Goal: Task Accomplishment & Management: Manage account settings

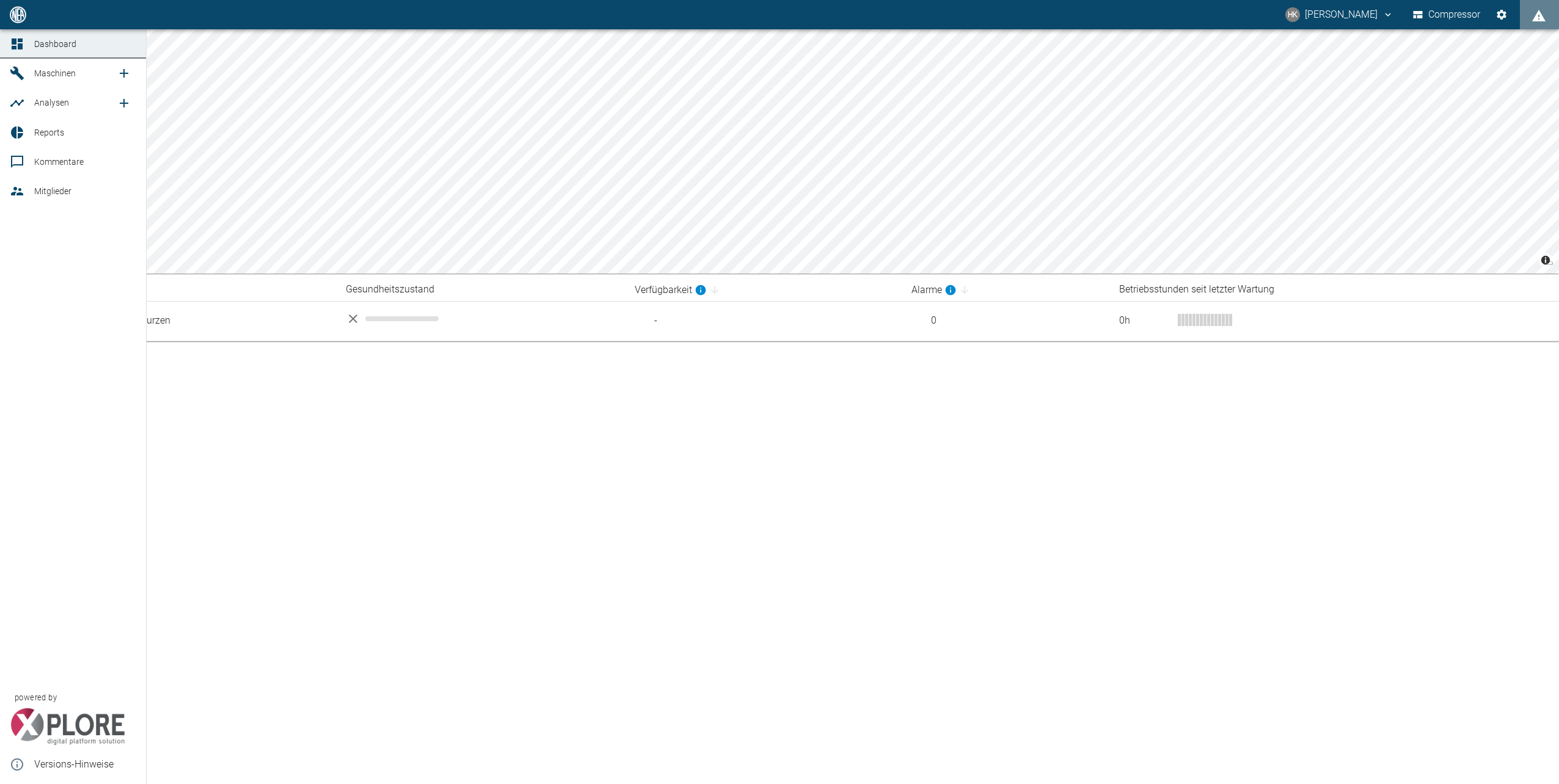
click at [19, 184] on link "Mitglieder" at bounding box center [73, 191] width 146 height 29
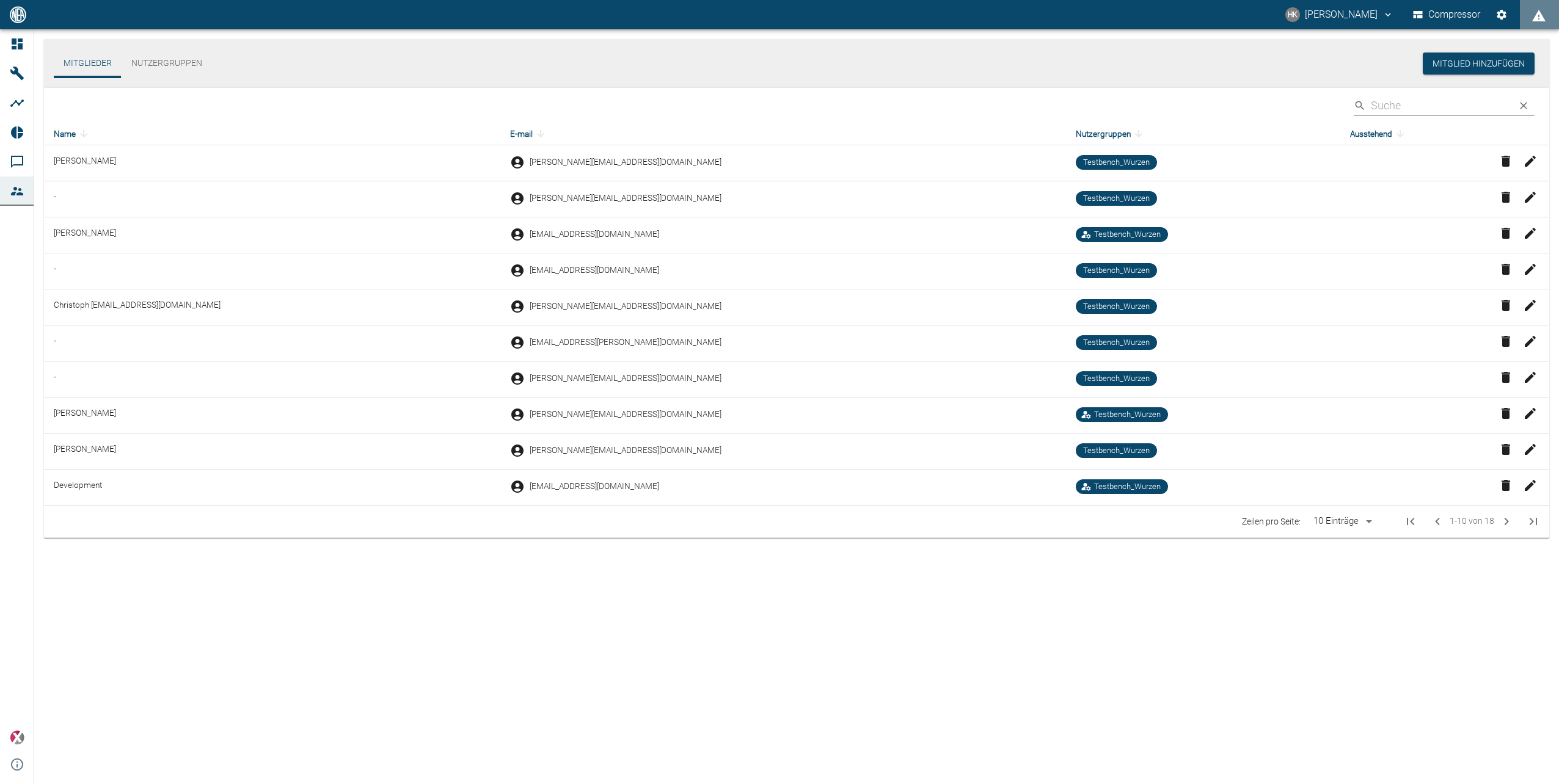
click at [1530, 418] on icon "button" at bounding box center [1530, 414] width 15 height 15
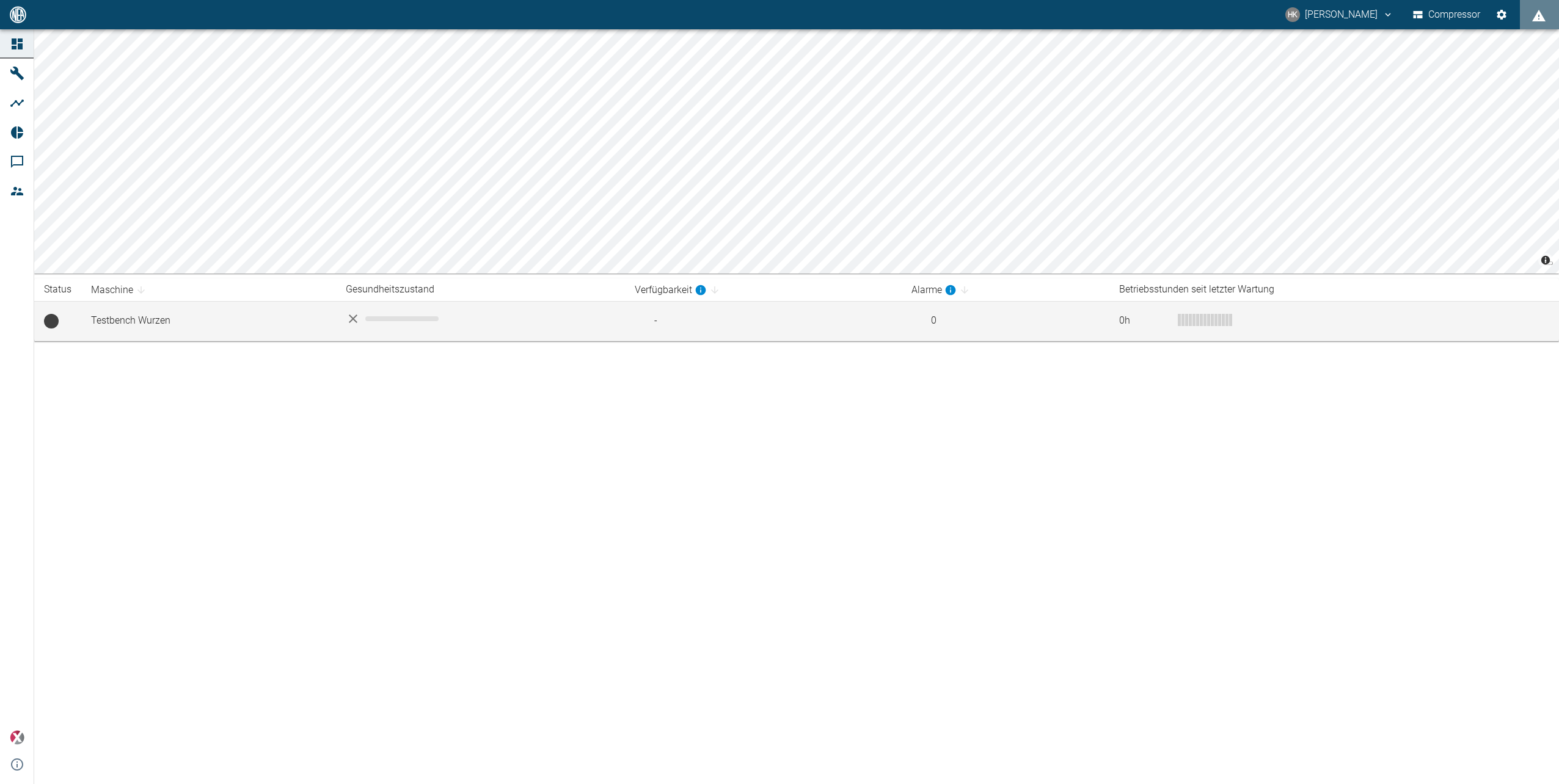
click at [128, 321] on td "Testbench Wurzen" at bounding box center [208, 321] width 255 height 40
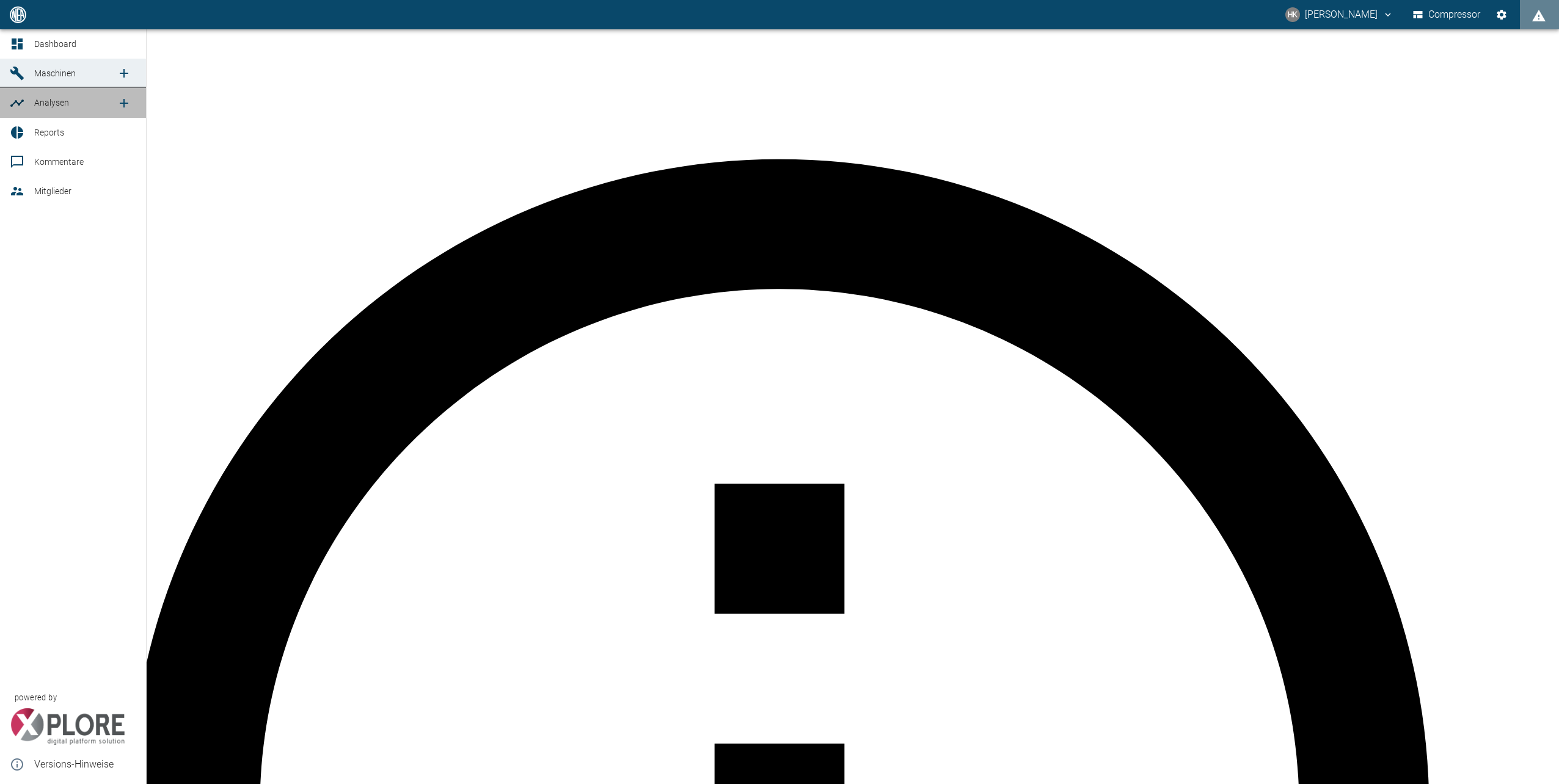
click at [15, 110] on link "Analysen" at bounding box center [73, 102] width 146 height 29
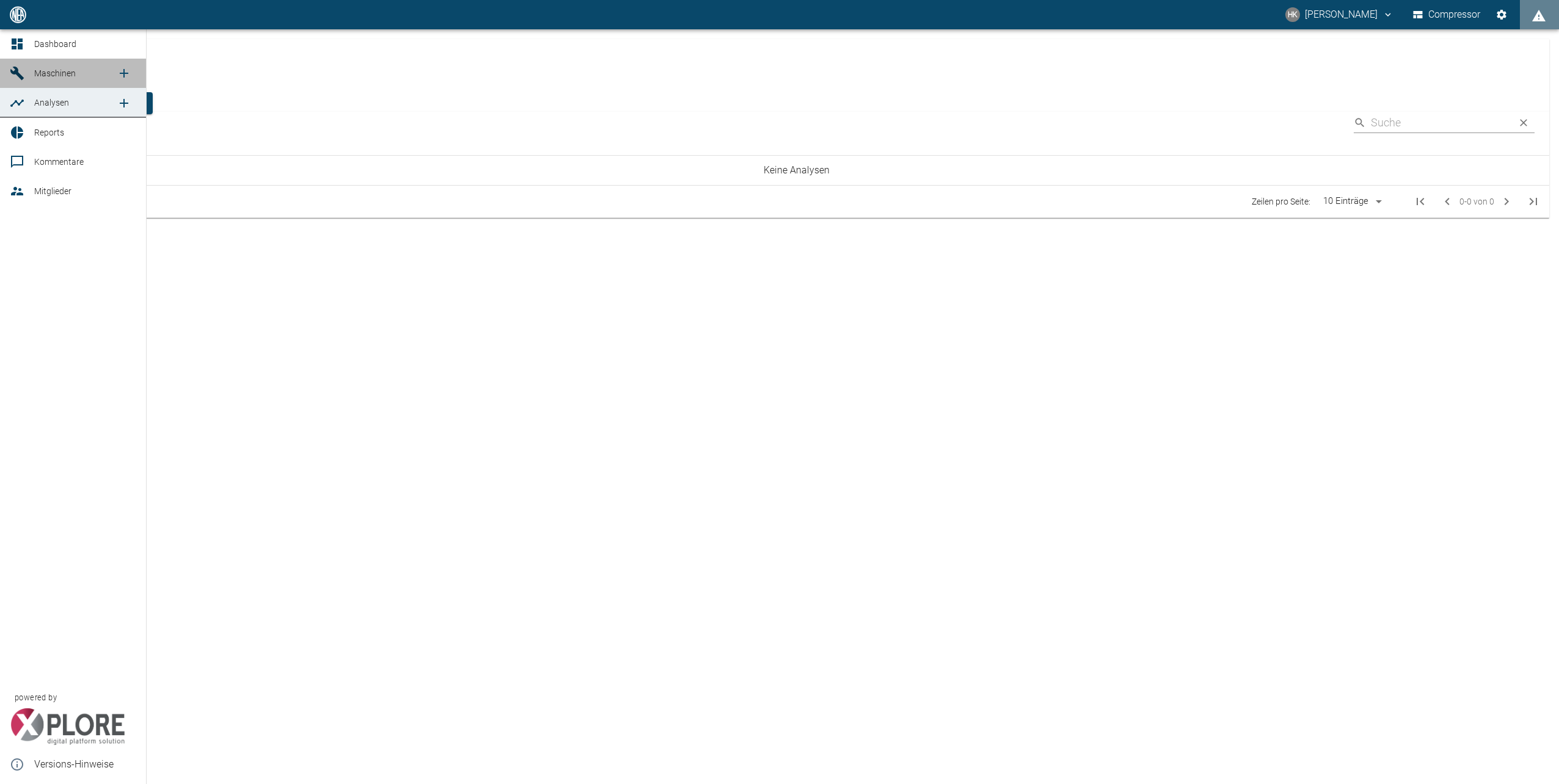
click at [17, 78] on icon at bounding box center [17, 73] width 15 height 15
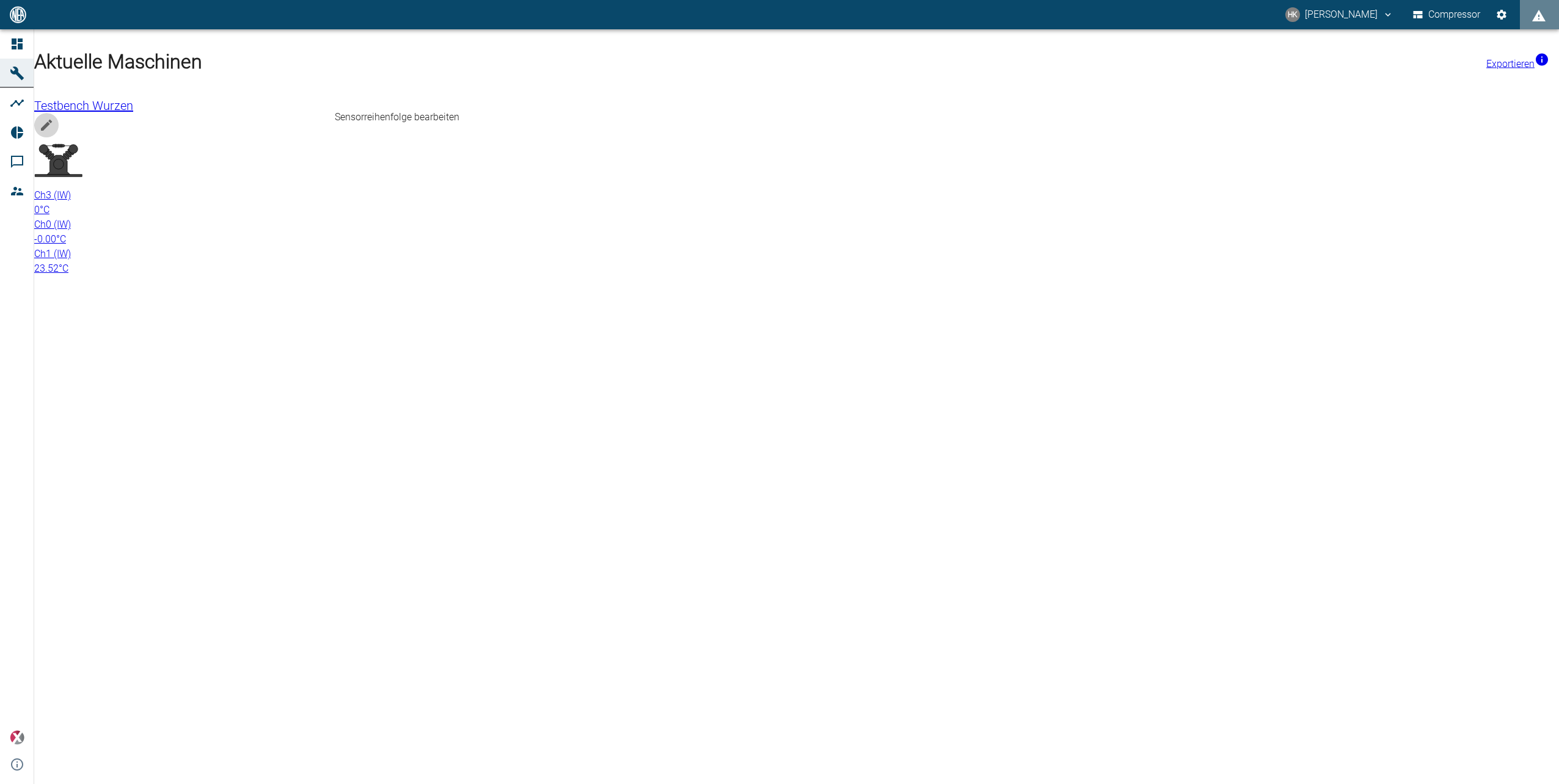
click at [52, 120] on icon "edit machine" at bounding box center [46, 125] width 11 height 11
click at [121, 135] on div at bounding box center [796, 162] width 1524 height 53
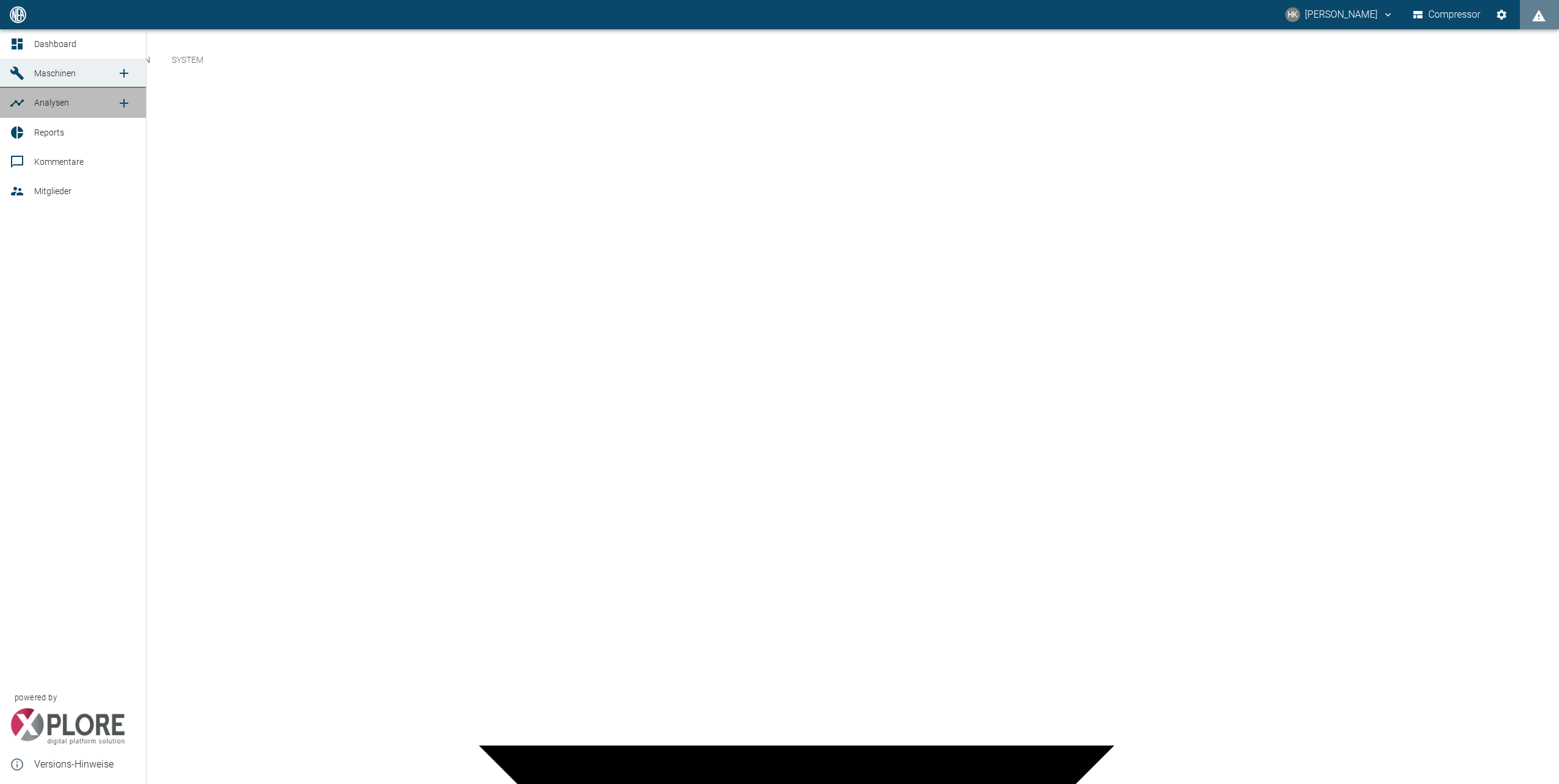
click at [17, 103] on icon at bounding box center [17, 103] width 13 height 7
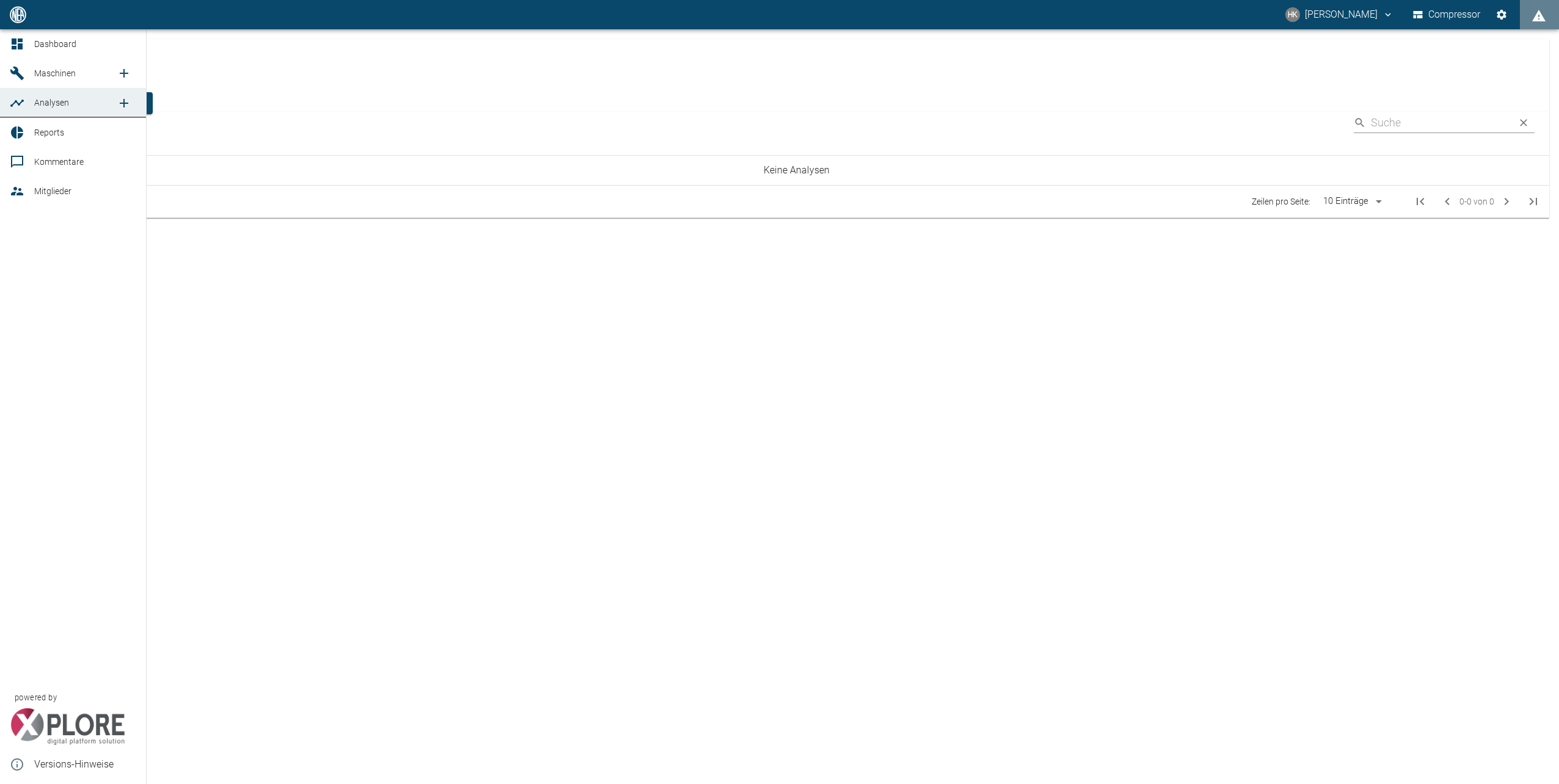
click at [119, 100] on icon "new /analyses/list/0" at bounding box center [124, 103] width 15 height 15
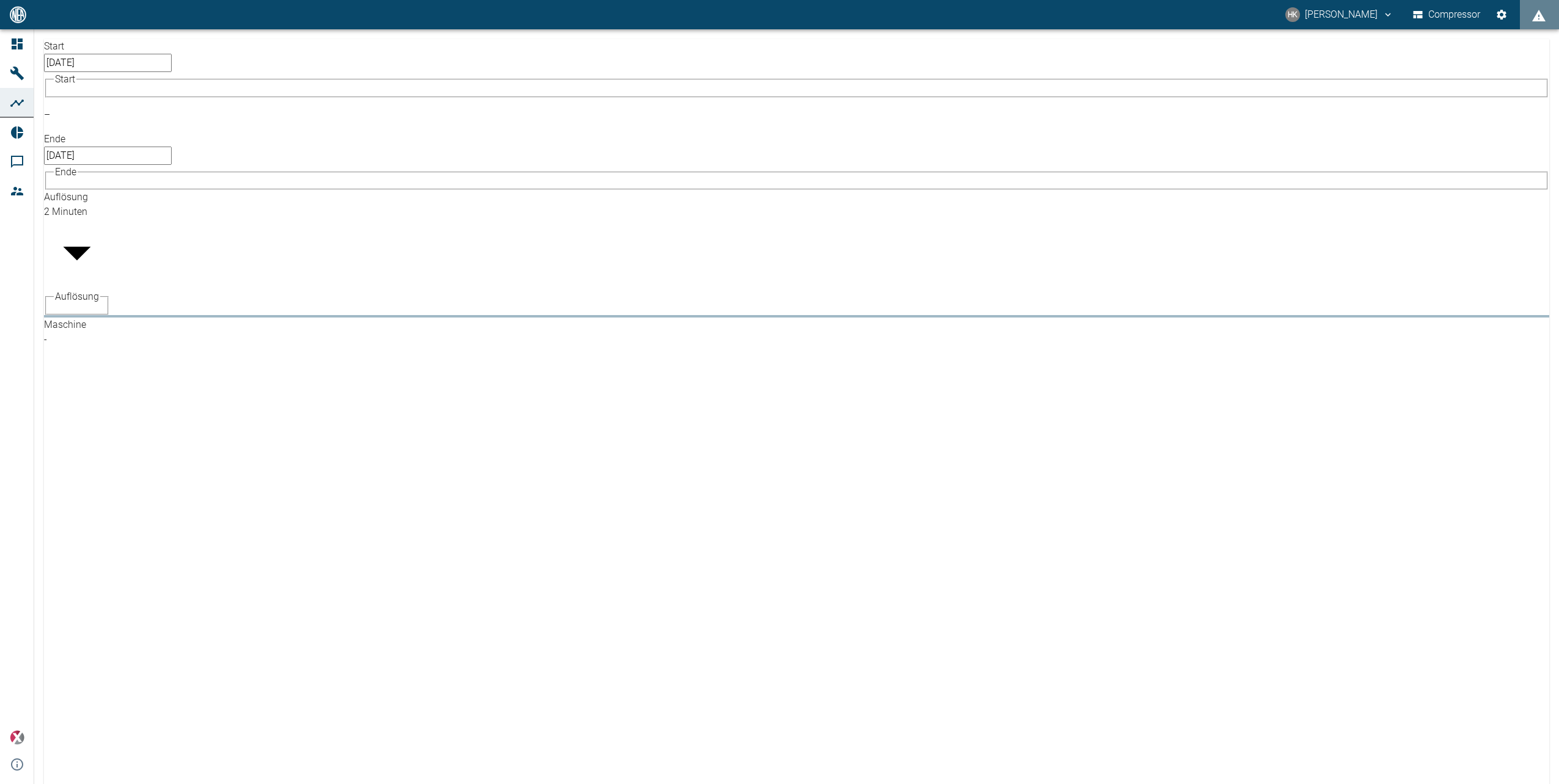
click at [169, 109] on body "HK [PERSON_NAME] Compressor Dashboard Maschinen Analysen Reports Kommentare Mit…" at bounding box center [779, 392] width 1559 height 784
type input "24f64169-0514-4c8f-bd75-b3d7192dbca6"
drag, startPoint x: 281, startPoint y: 112, endPoint x: 295, endPoint y: 112, distance: 14.0
click at [282, 111] on body "HK [PERSON_NAME] Compressor Dashboard Maschinen Analysen Reports Kommentare Mit…" at bounding box center [779, 392] width 1559 height 784
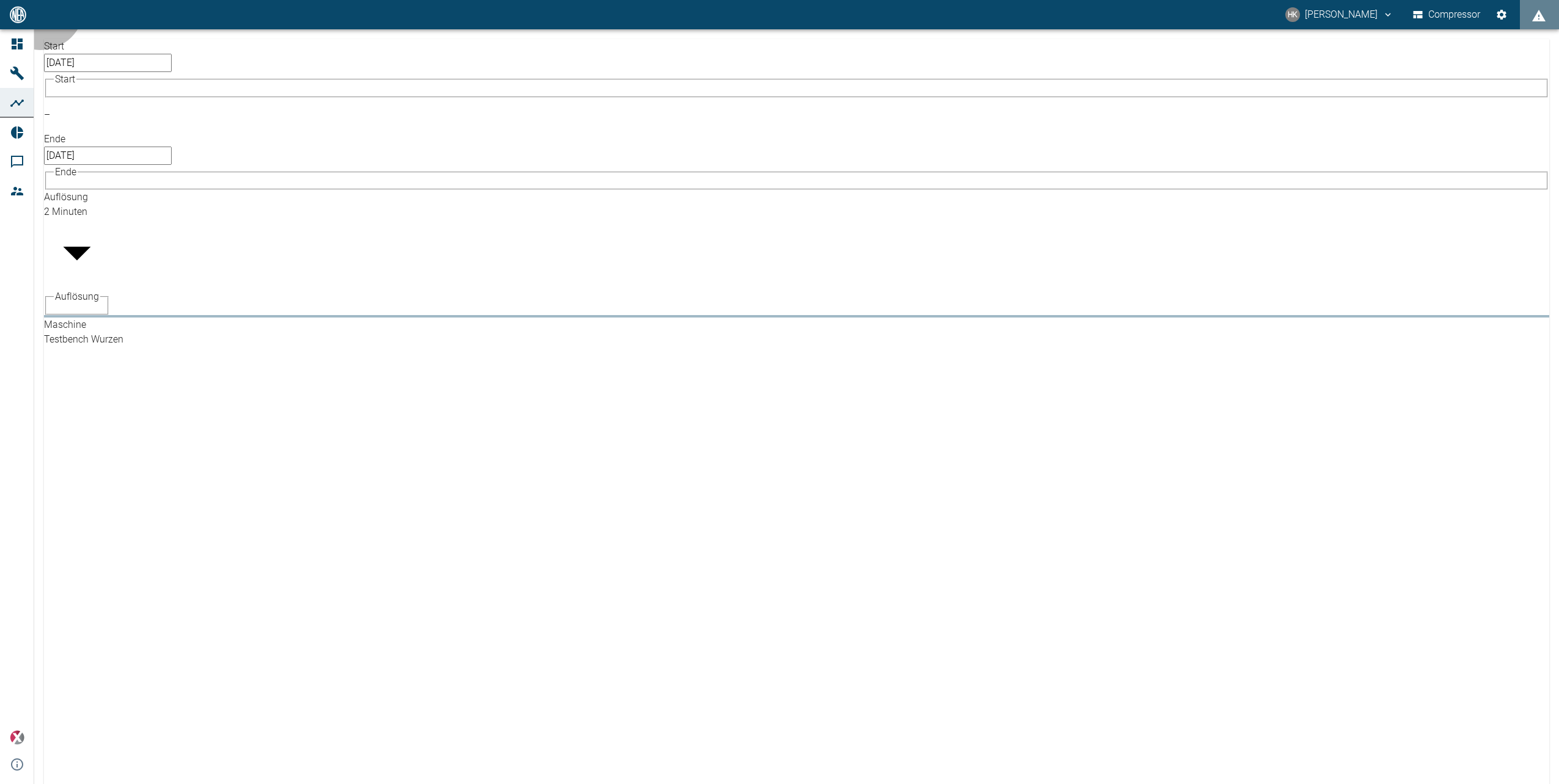
type input "°C"
click at [442, 100] on body "HK [PERSON_NAME] Compressor Dashboard Maschinen Analysen Reports Kommentare Mit…" at bounding box center [779, 392] width 1559 height 784
type input "Temperature"
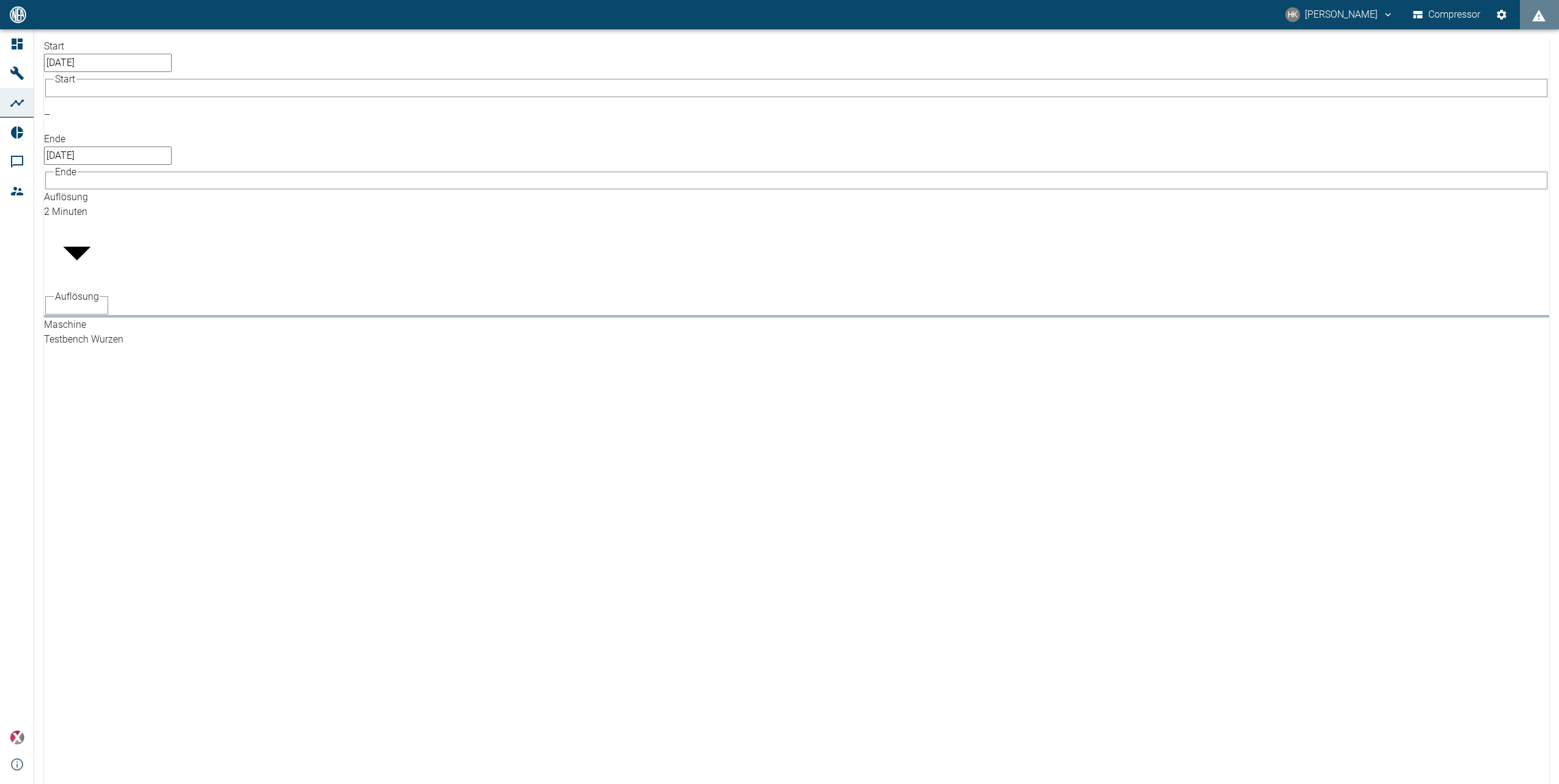
checkbox input "false"
checkbox input "true"
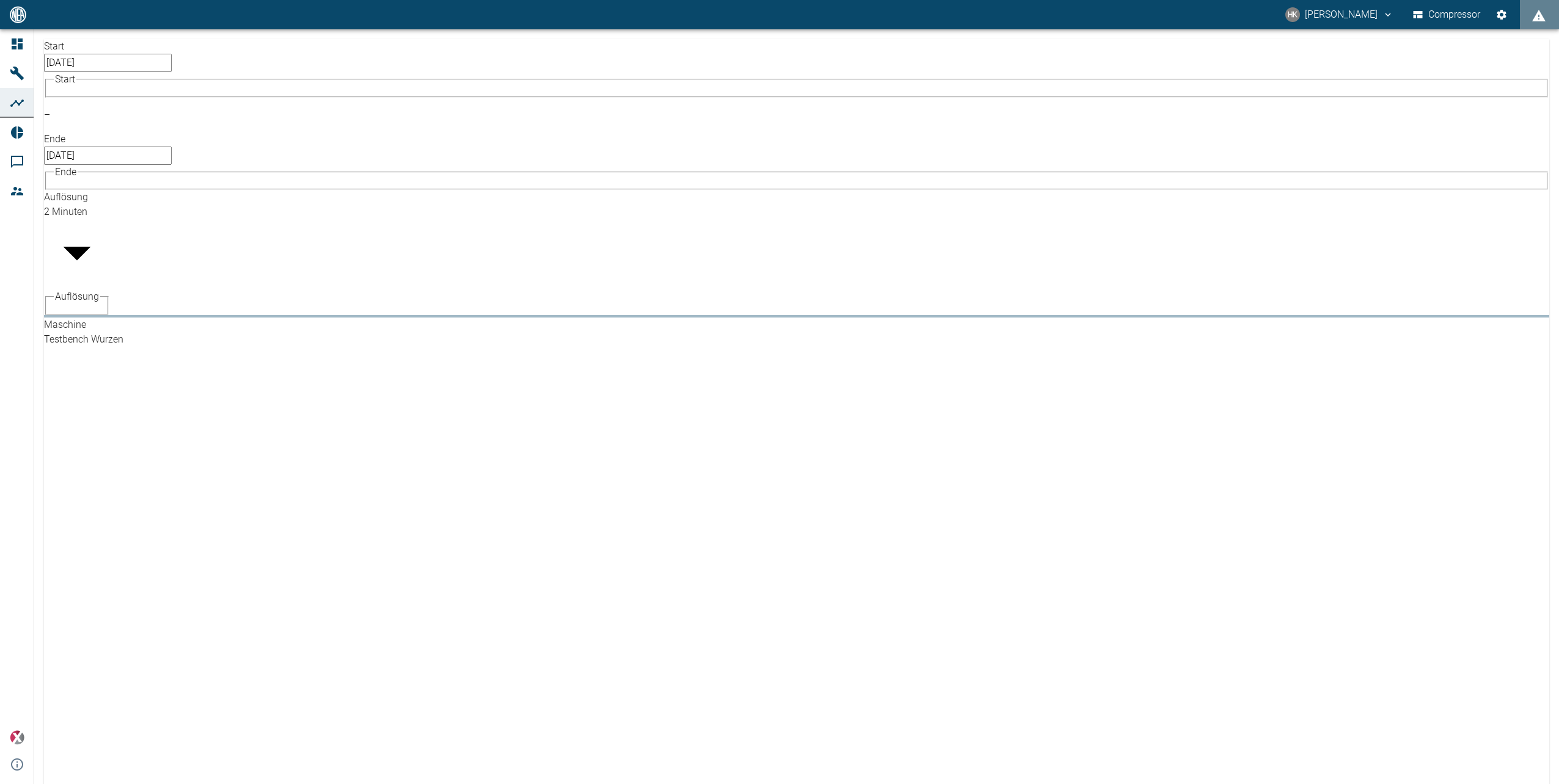
checkbox input "true"
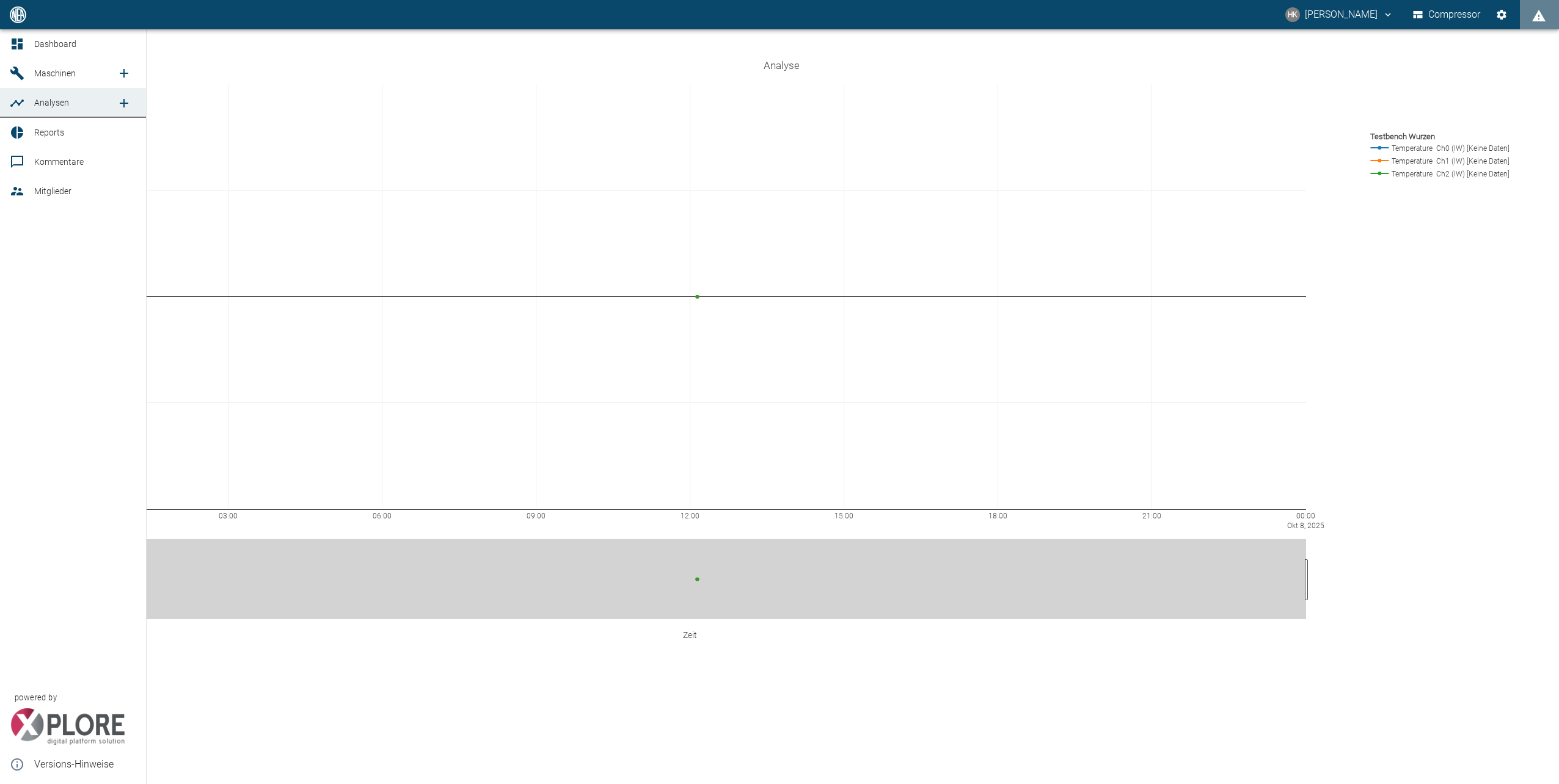
click at [27, 80] on div at bounding box center [19, 73] width 18 height 15
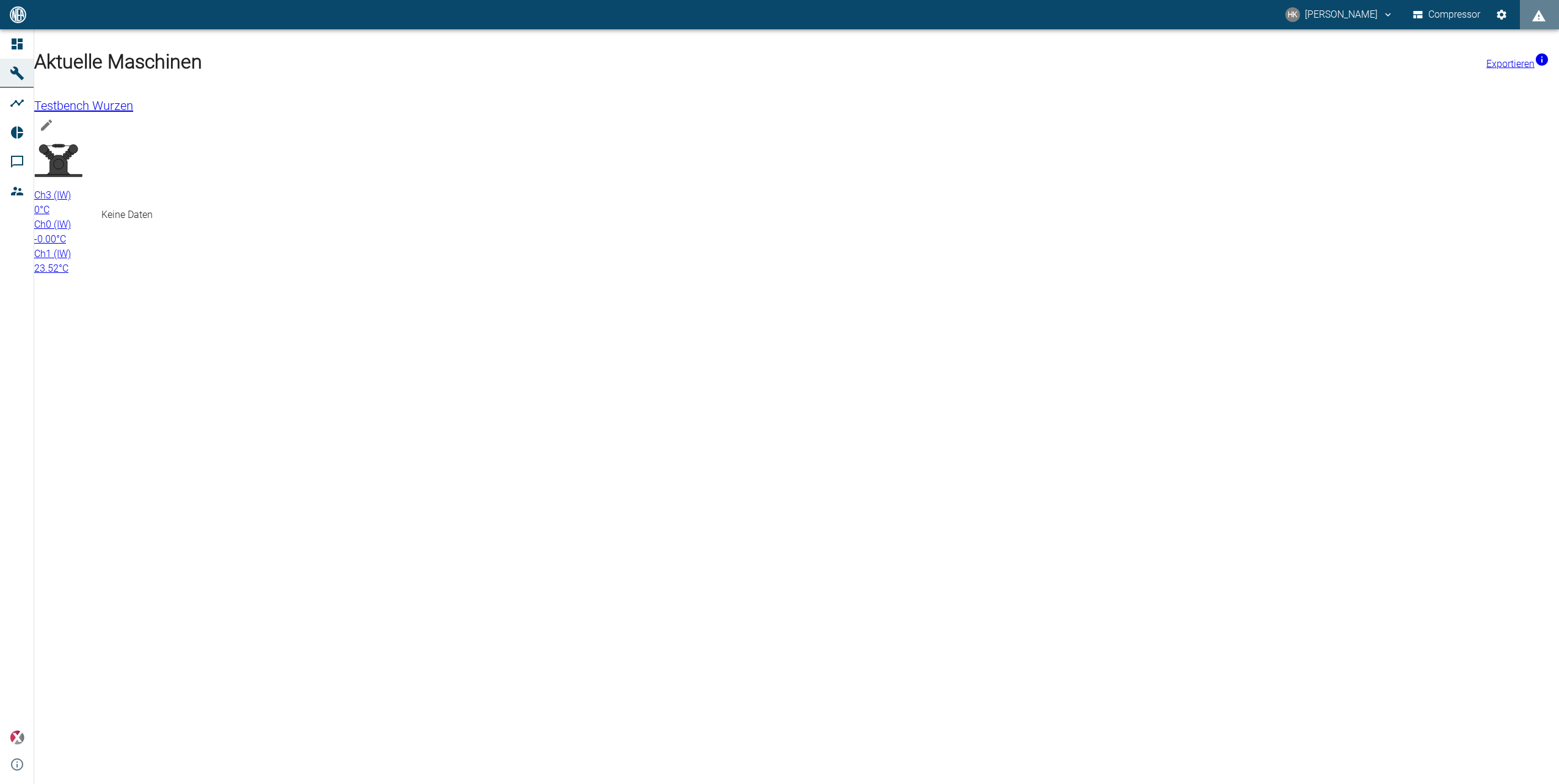
click at [83, 172] on icon at bounding box center [58, 159] width 49 height 49
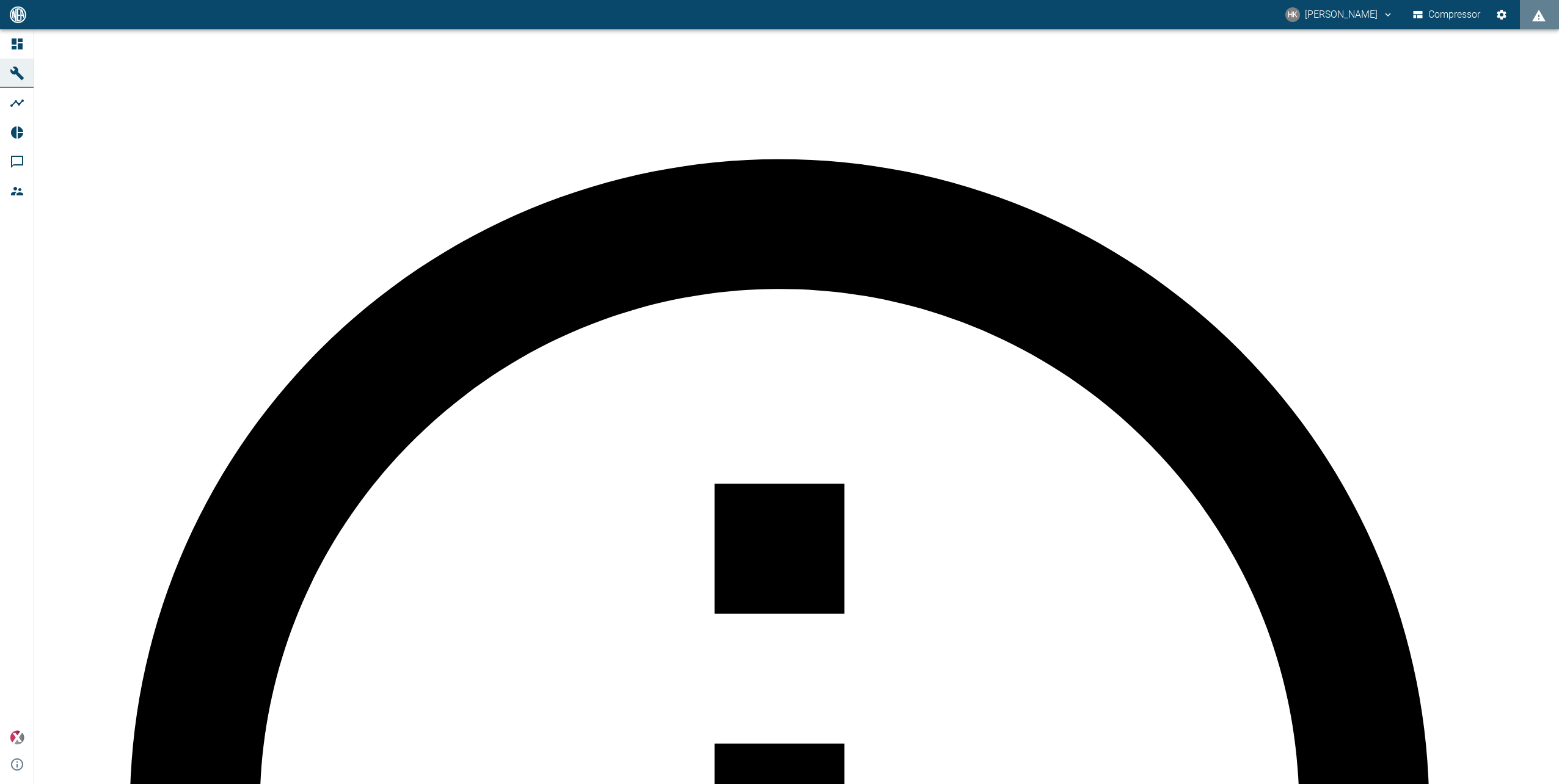
drag, startPoint x: 1157, startPoint y: 312, endPoint x: 1017, endPoint y: 321, distance: 140.3
drag, startPoint x: 1156, startPoint y: 602, endPoint x: 815, endPoint y: 621, distance: 341.5
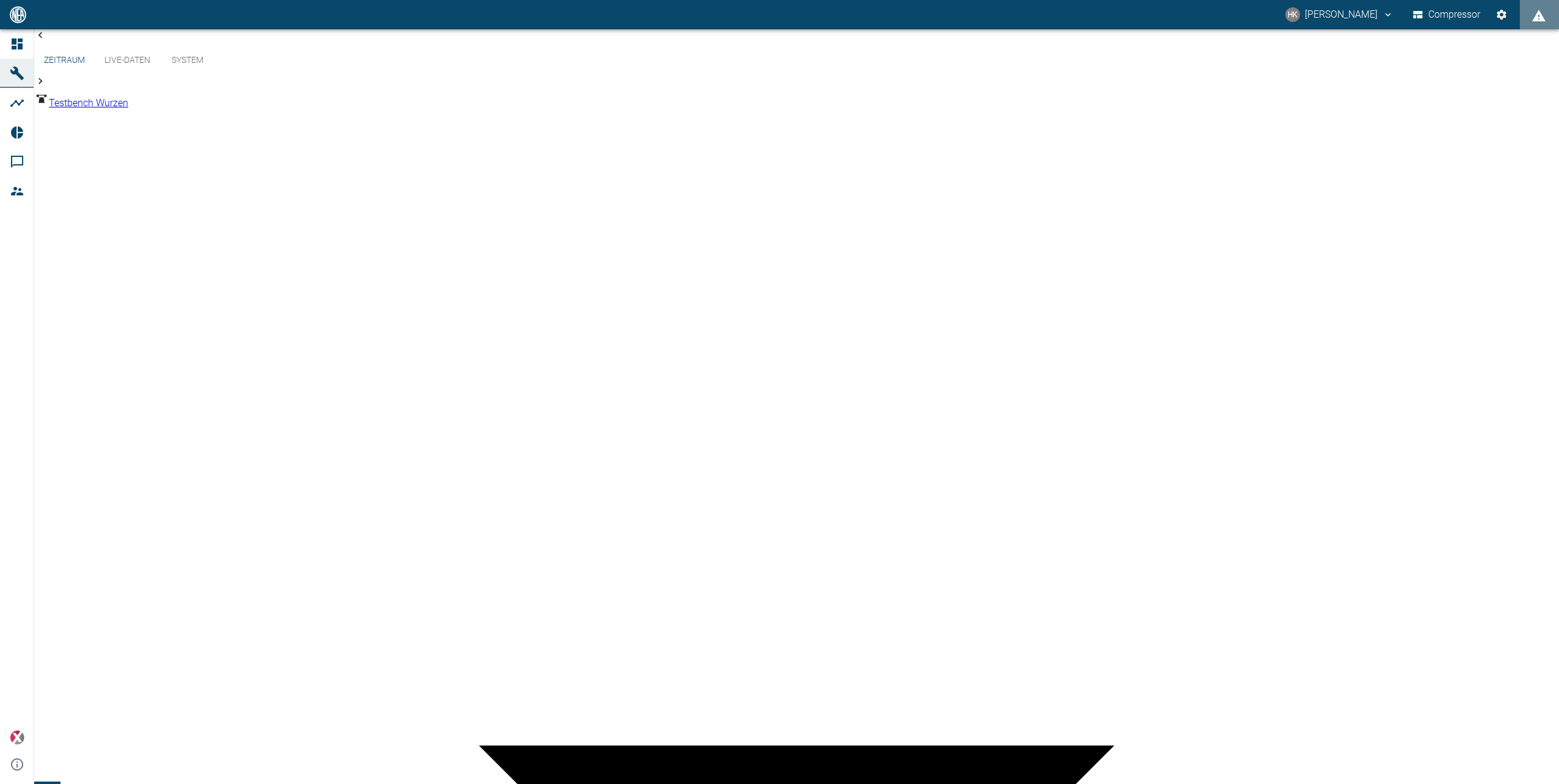
drag, startPoint x: 1266, startPoint y: 428, endPoint x: 1268, endPoint y: 435, distance: 7.3
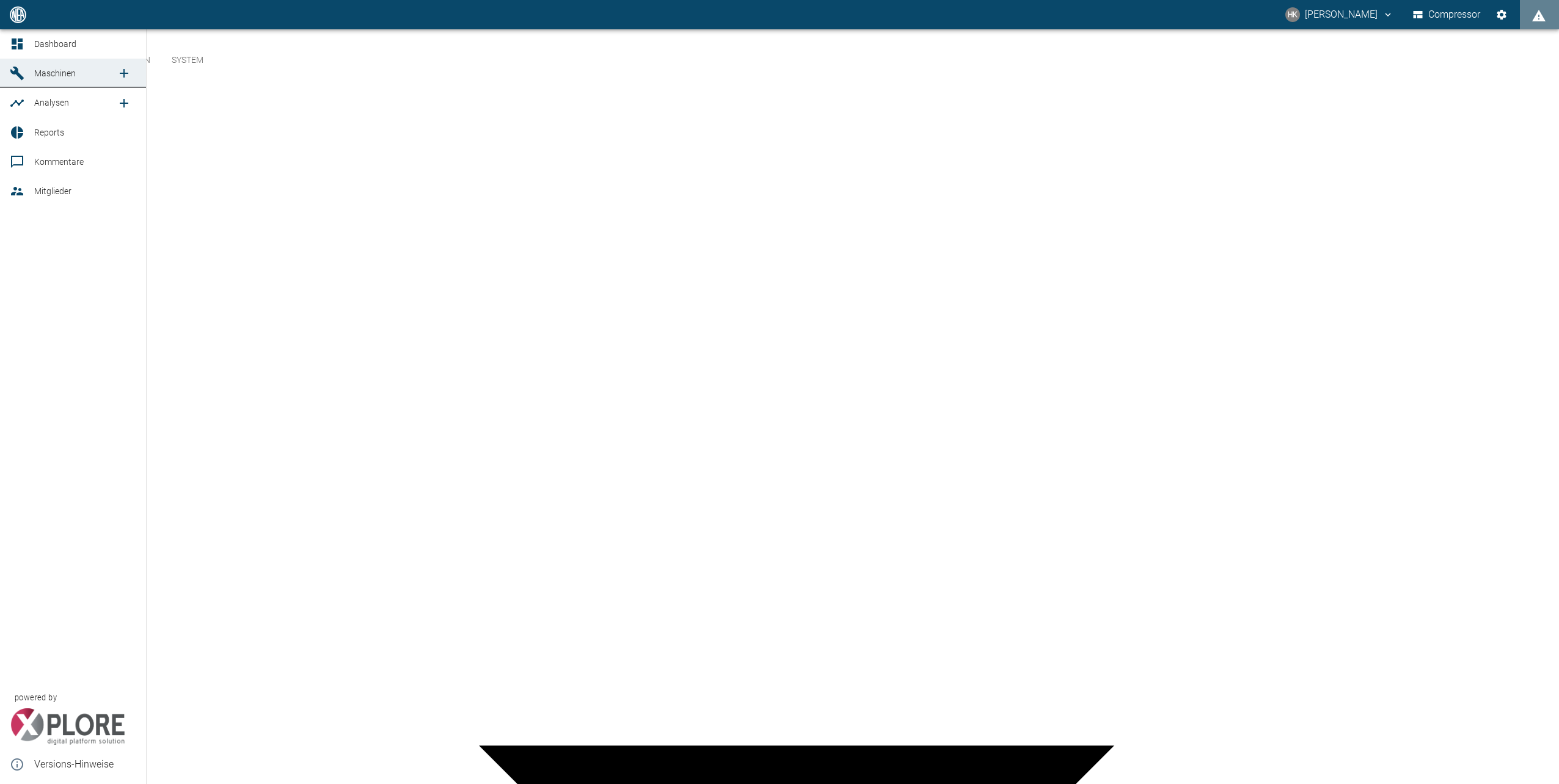
click at [60, 163] on span "Kommentare" at bounding box center [59, 162] width 50 height 10
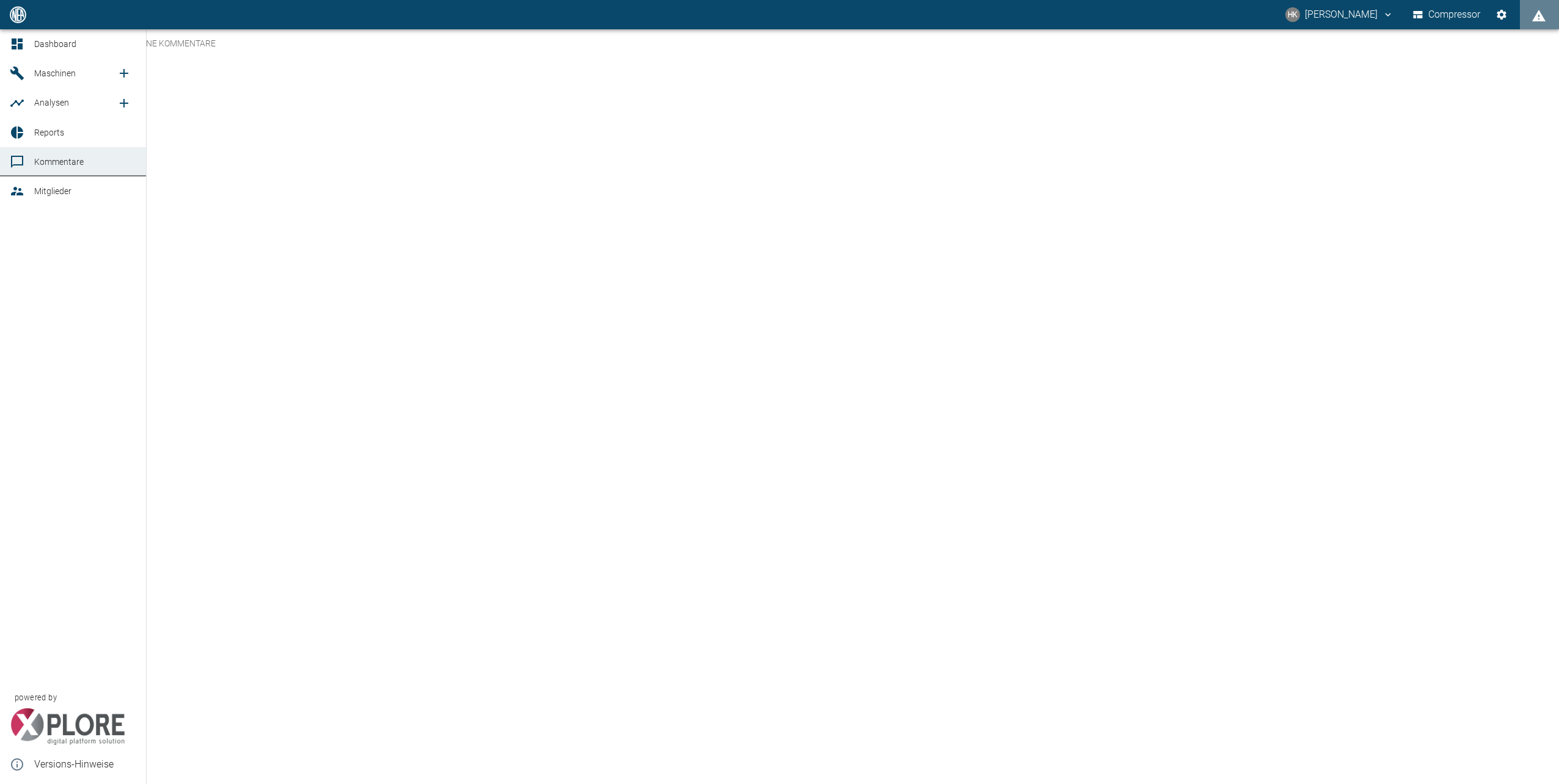
click at [40, 133] on span "Reports" at bounding box center [49, 133] width 30 height 10
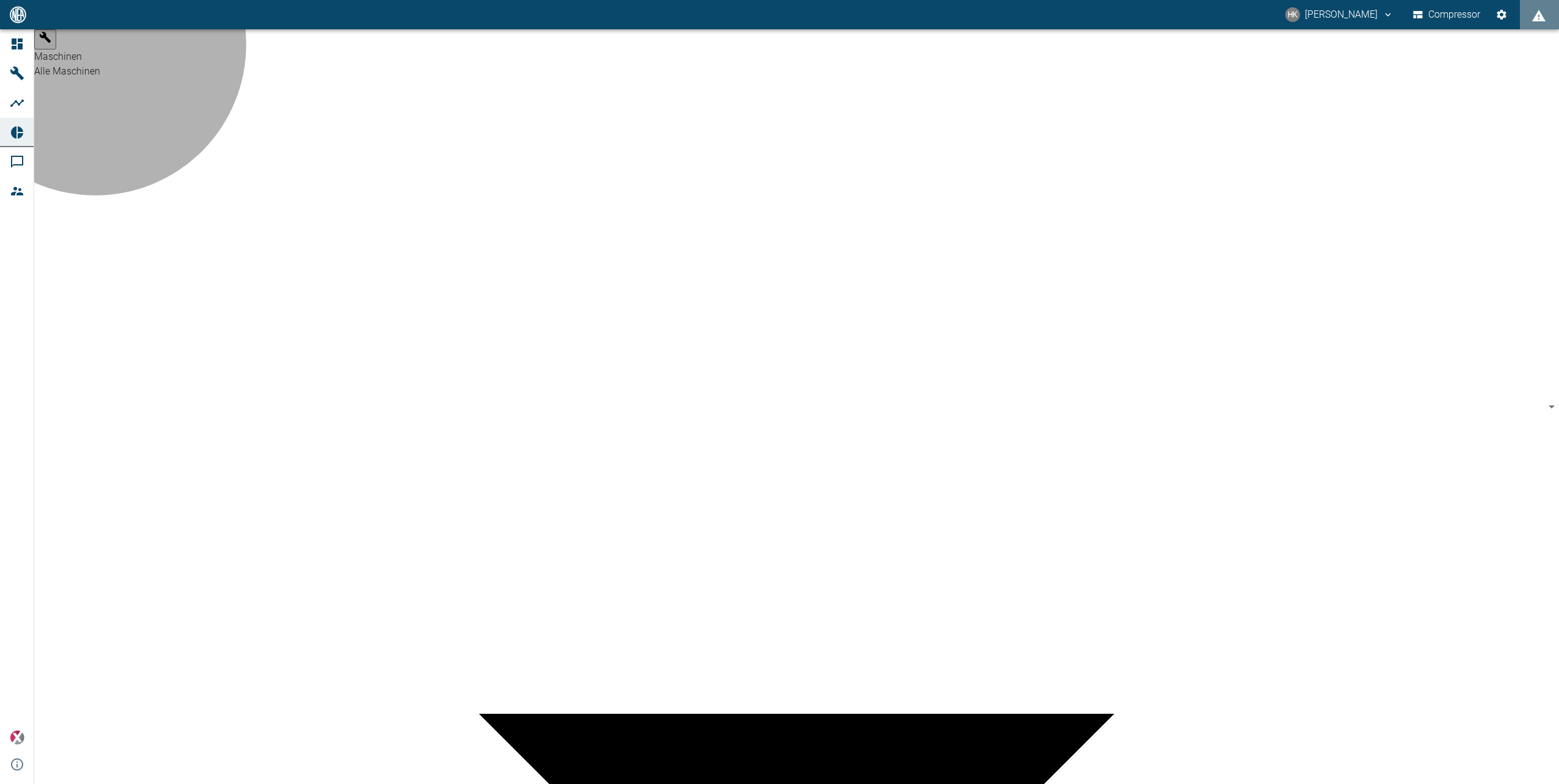
type input "24f64169-0514-4c8f-bd75-b3d7192dbca6"
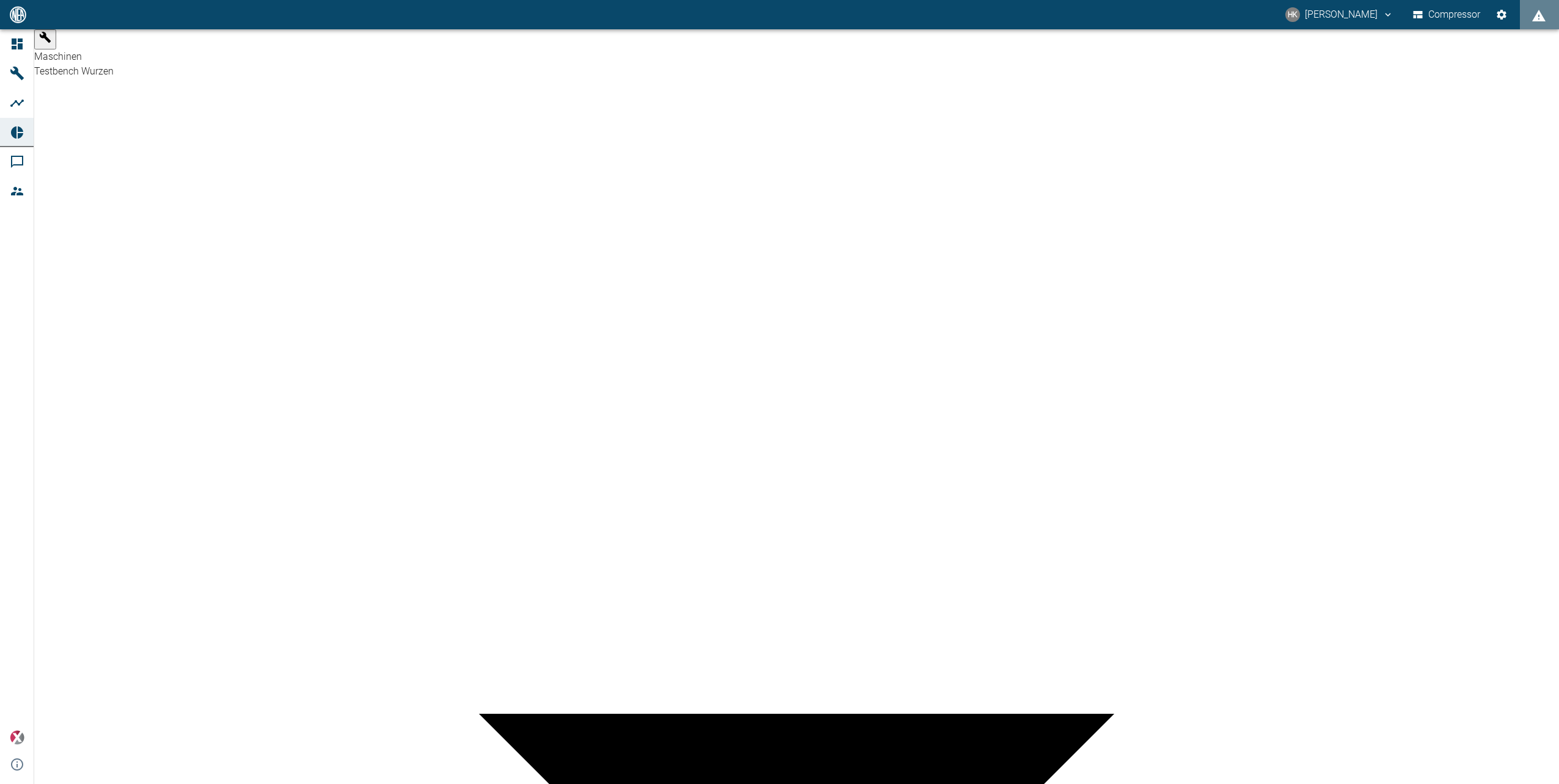
click at [375, 47] on body "HK [PERSON_NAME] Compressor Dashboard Maschinen Analysen Reports Kommentare Mit…" at bounding box center [779, 392] width 1559 height 784
click at [408, 44] on body "HK [PERSON_NAME] Compressor Dashboard Maschinen Analysen Reports Kommentare Mit…" at bounding box center [779, 392] width 1559 height 784
click at [401, 41] on body "HK [PERSON_NAME] Compressor Dashboard Maschinen Analysen Reports Kommentare Mit…" at bounding box center [779, 392] width 1559 height 784
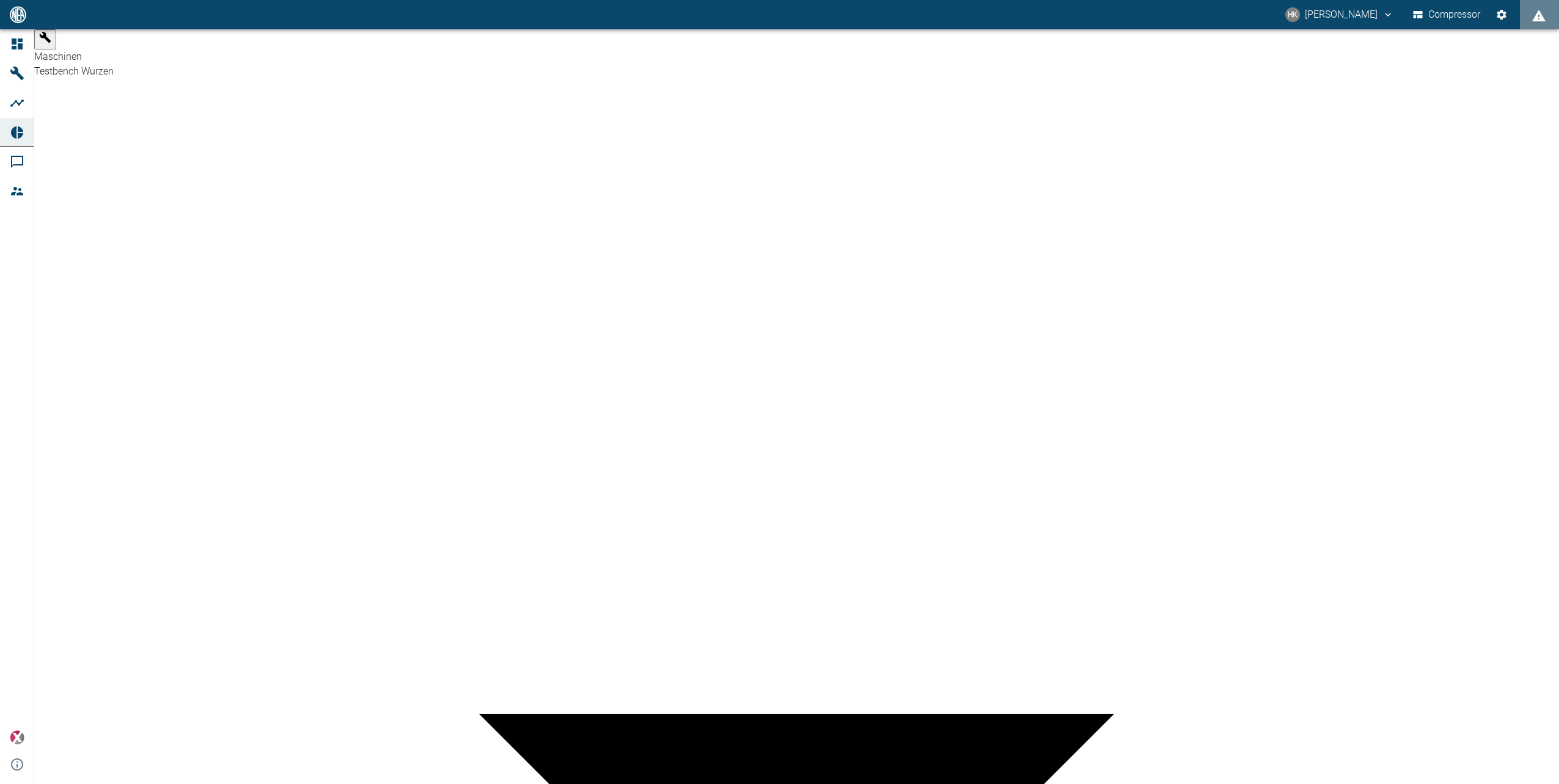
click at [51, 43] on icon "button" at bounding box center [45, 37] width 12 height 12
click at [390, 42] on body "HK [PERSON_NAME] Compressor Dashboard Maschinen Analysen Reports Kommentare Mit…" at bounding box center [779, 392] width 1559 height 784
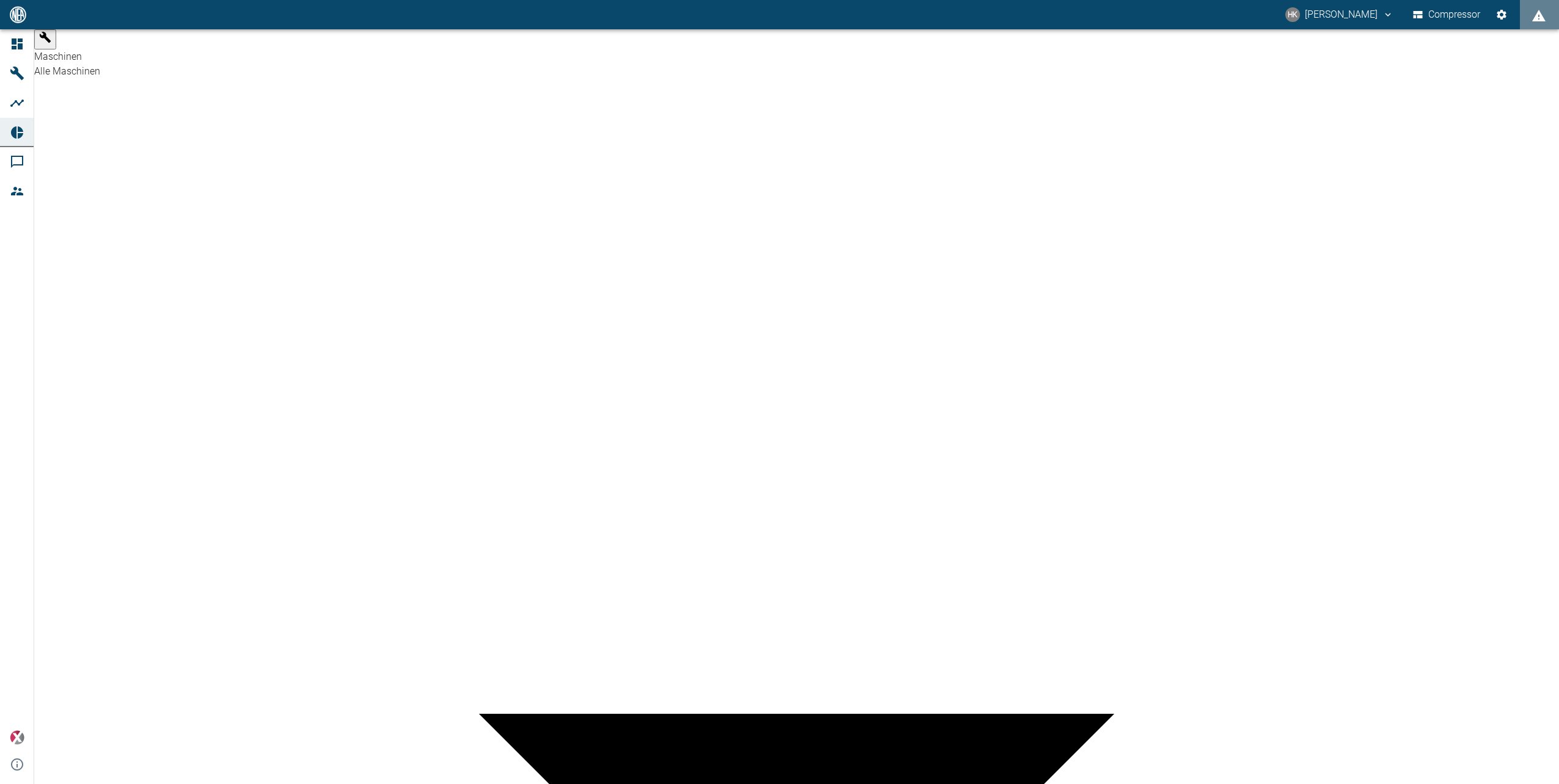
click at [404, 43] on body "HK [PERSON_NAME] Compressor Dashboard Maschinen Analysen Reports Kommentare Mit…" at bounding box center [779, 392] width 1559 height 784
click at [394, 44] on body "HK [PERSON_NAME] Compressor Dashboard Maschinen Analysen Reports Kommentare Mit…" at bounding box center [779, 392] width 1559 height 784
click at [50, 68] on span "Maschinen" at bounding box center [75, 73] width 82 height 15
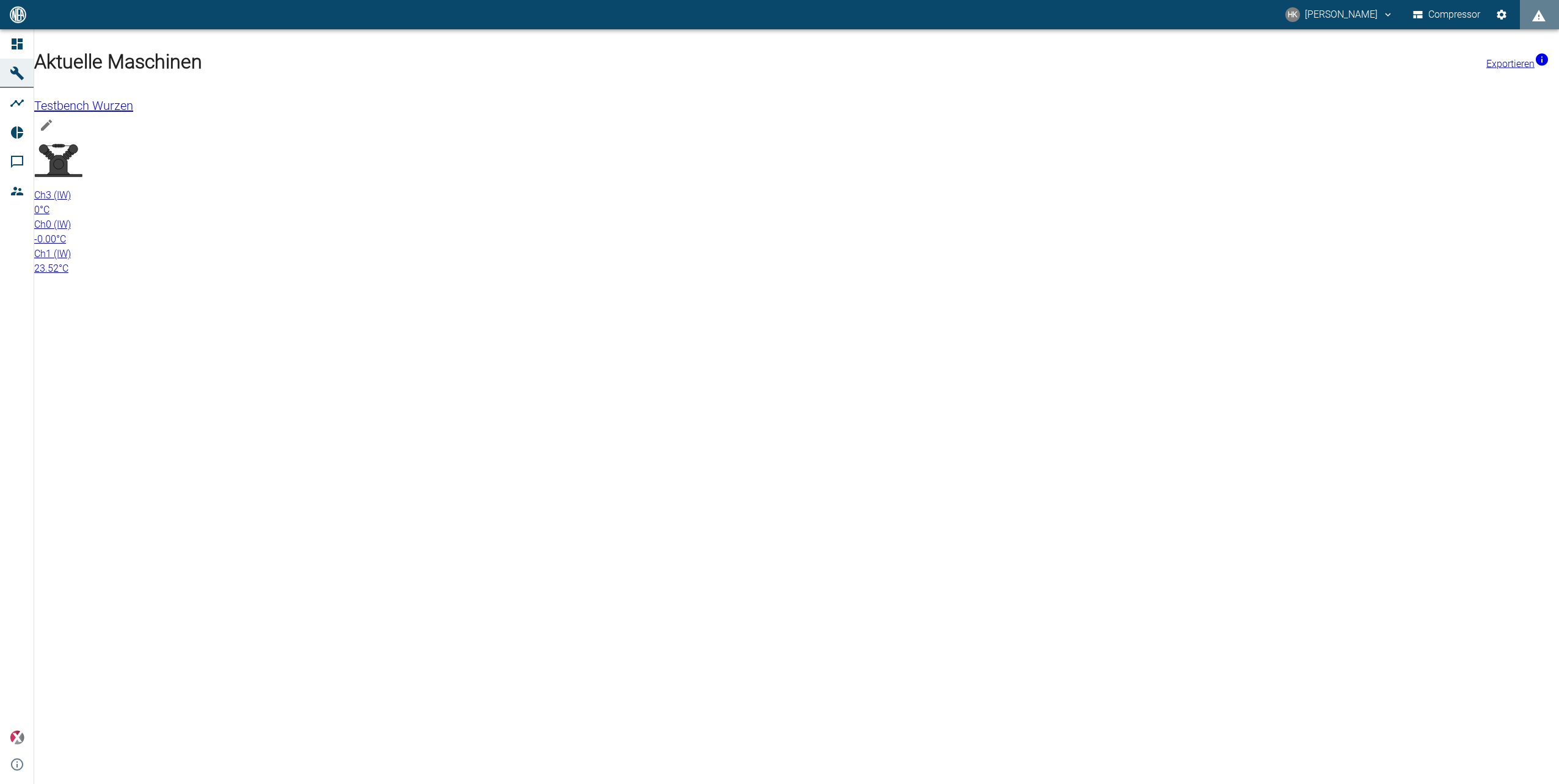
click at [145, 135] on div at bounding box center [796, 162] width 1524 height 53
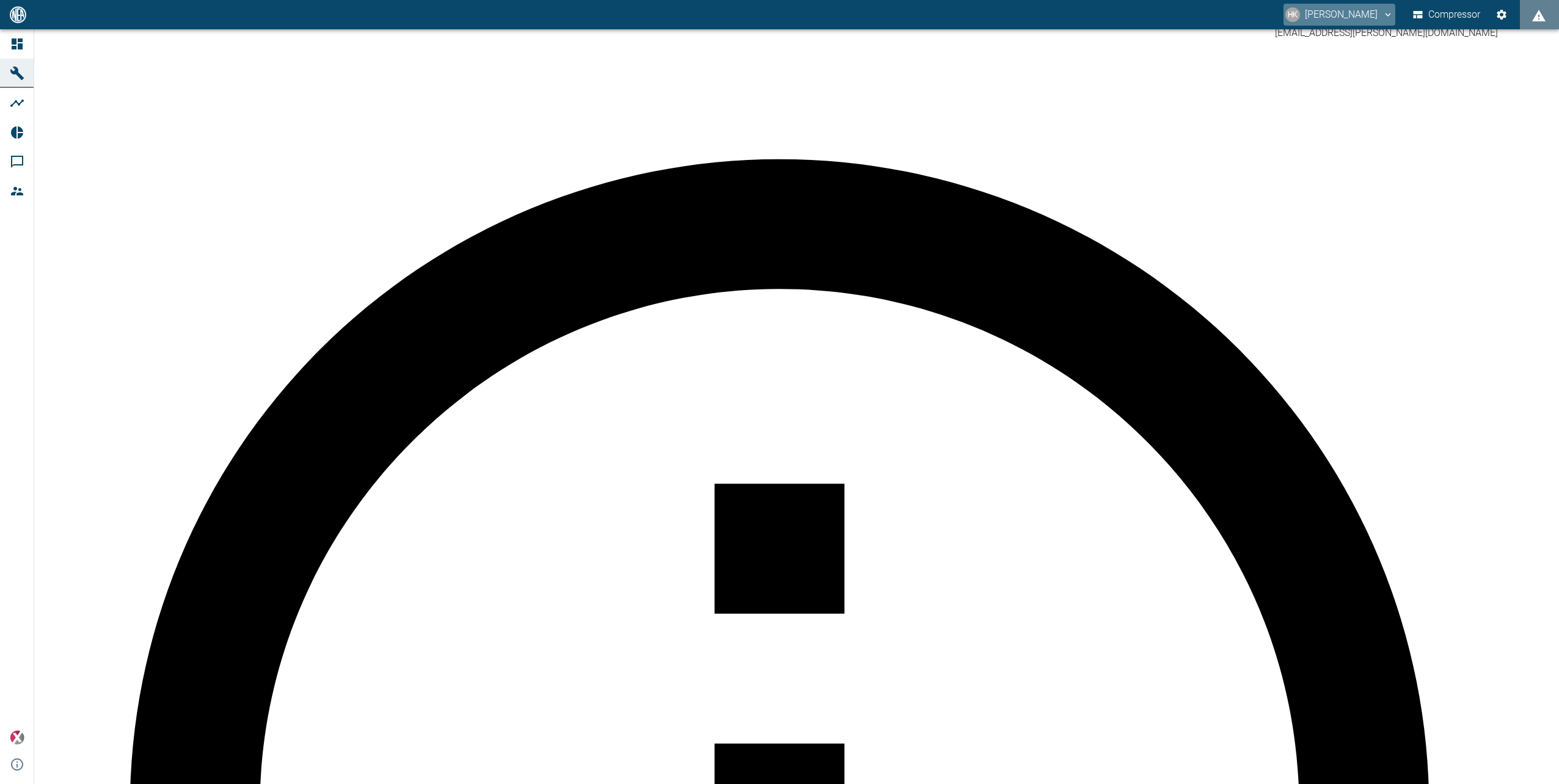
click at [1386, 14] on icon "heiner.kaestner@neuman-esser.de" at bounding box center [1387, 14] width 11 height 11
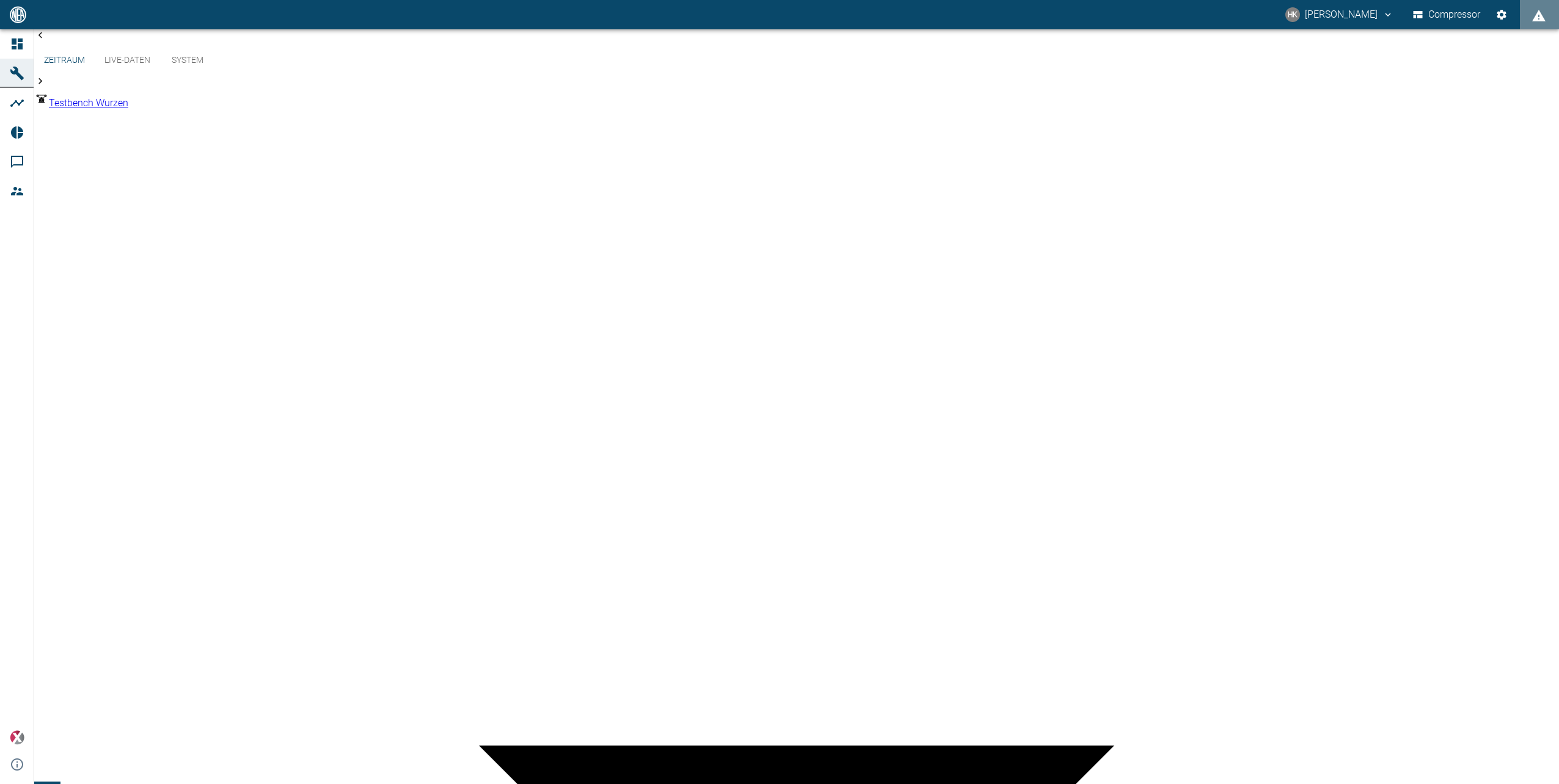
click at [1386, 783] on div at bounding box center [779, 794] width 1559 height 0
click at [1442, 8] on button "Compressor" at bounding box center [1447, 14] width 73 height 22
click at [1499, 10] on icon "Einstellungen" at bounding box center [1501, 14] width 12 height 12
click at [1536, 12] on icon "displayAlerts" at bounding box center [1538, 16] width 15 height 15
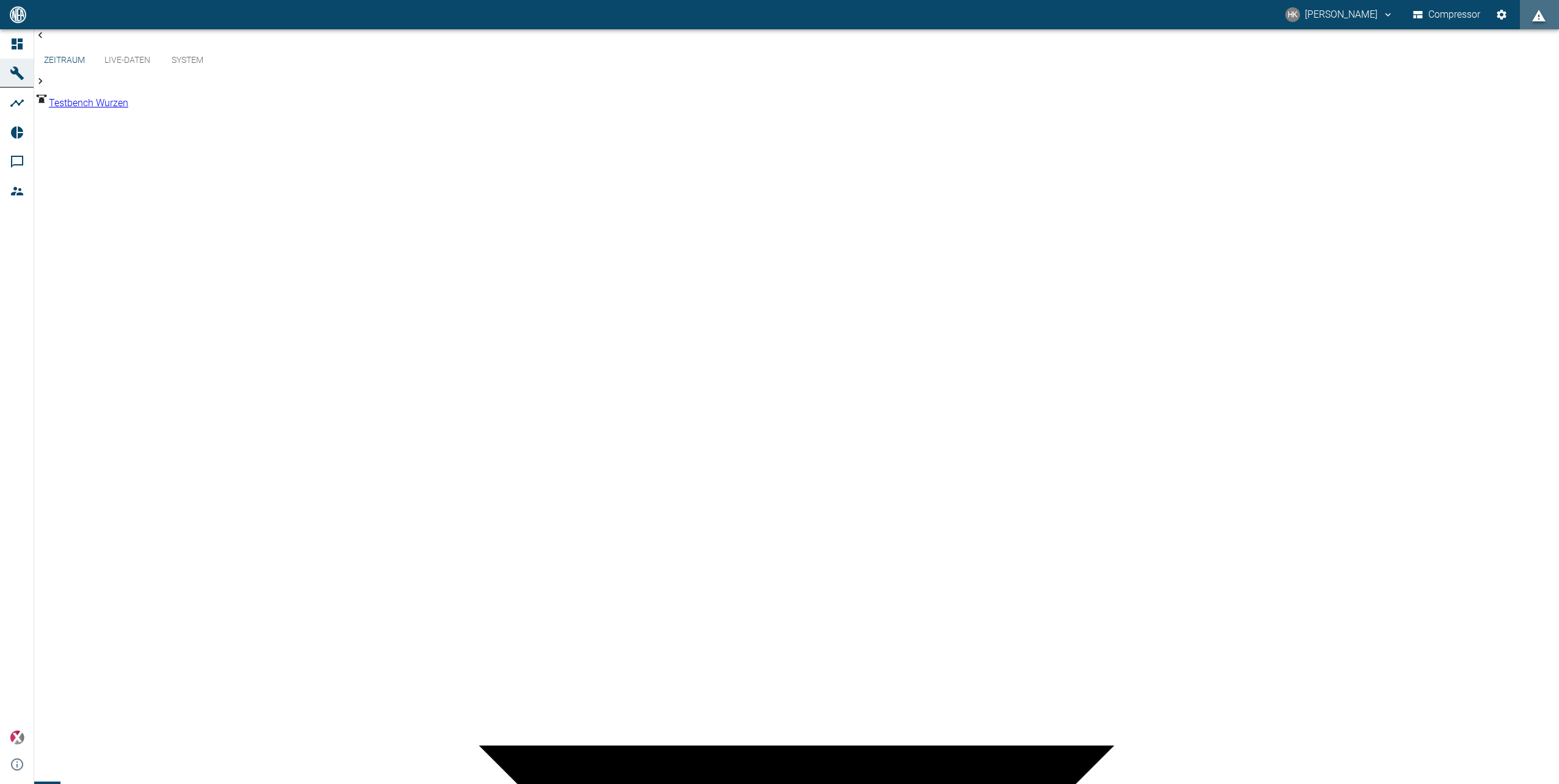
click at [1370, 783] on div at bounding box center [779, 794] width 1559 height 0
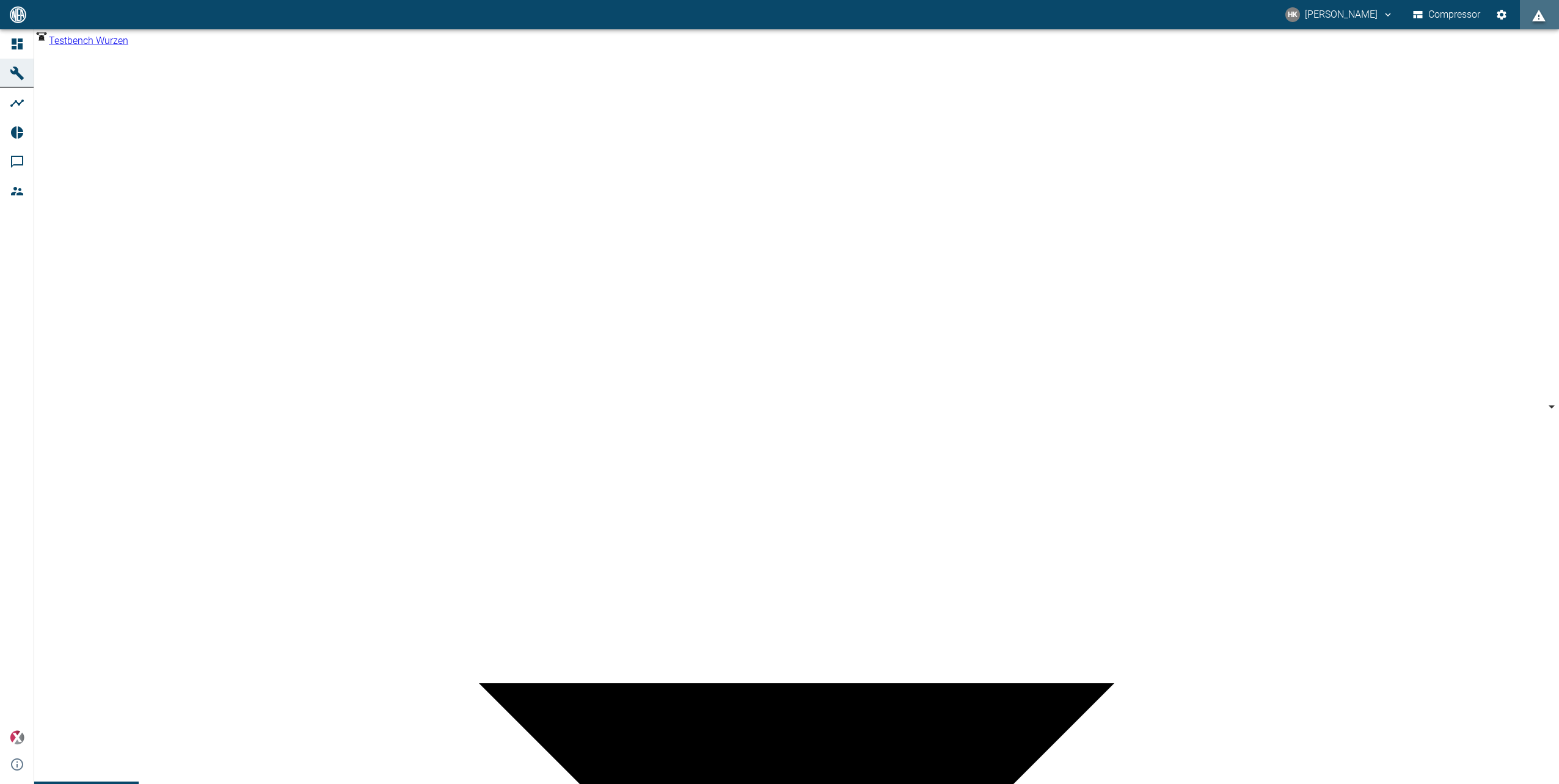
click at [601, 151] on body "HK [PERSON_NAME] Compressor Dashboard Maschinen Analysen Reports Kommentare Mit…" at bounding box center [779, 392] width 1559 height 784
click at [681, 783] on div at bounding box center [779, 794] width 1559 height 0
